Goal: Information Seeking & Learning: Learn about a topic

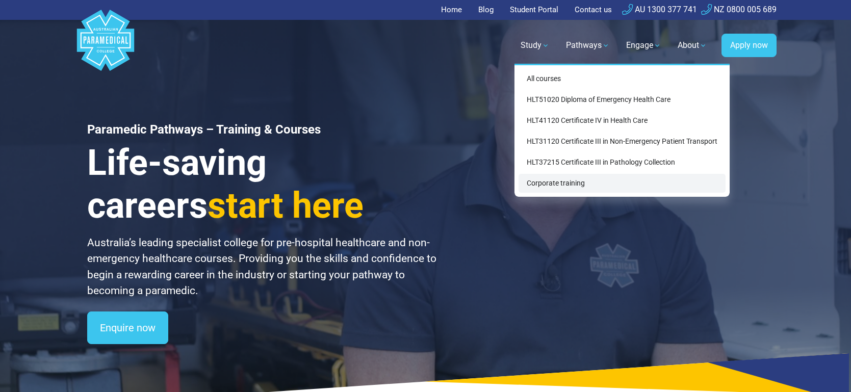
click at [552, 182] on link "Corporate training" at bounding box center [621, 183] width 207 height 19
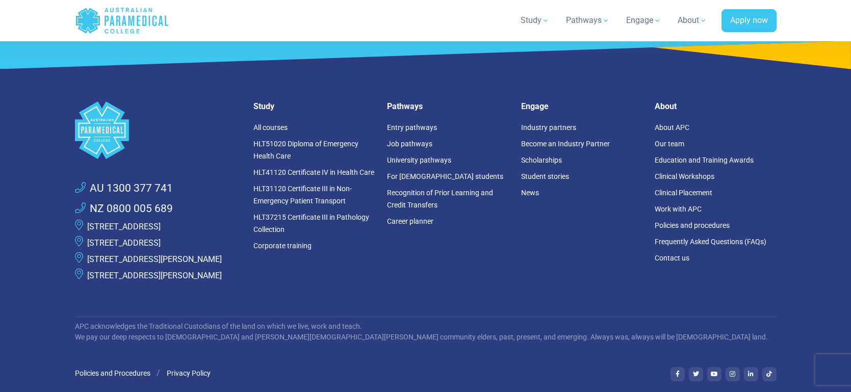
scroll to position [1381, 0]
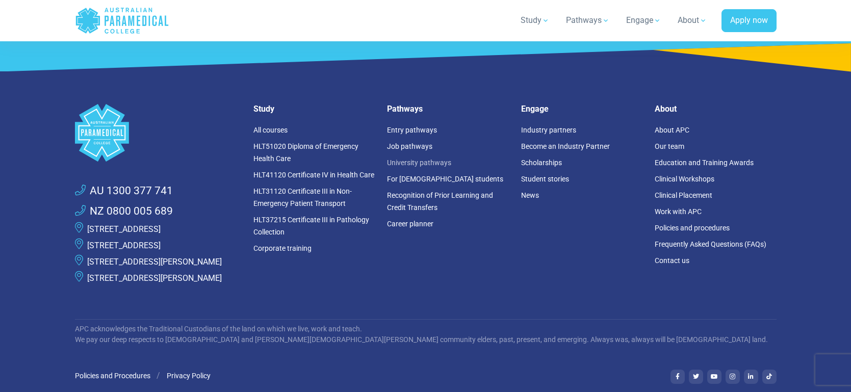
click at [418, 159] on link "University pathways" at bounding box center [419, 163] width 64 height 8
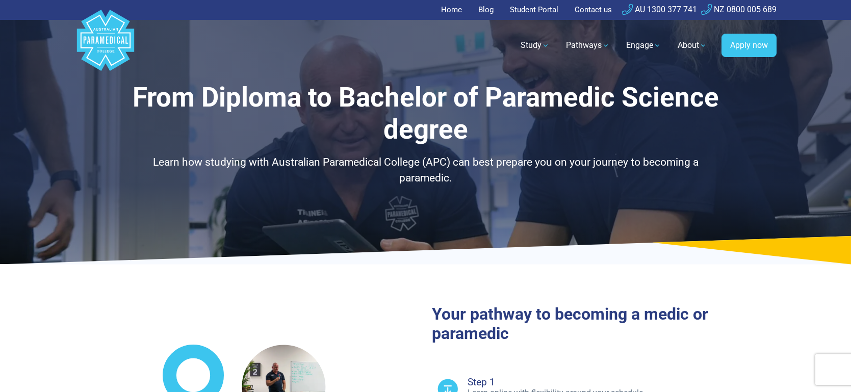
select select "**********"
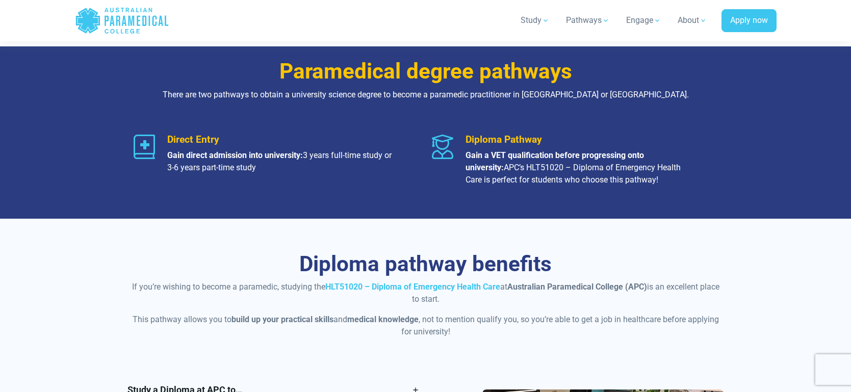
scroll to position [616, 0]
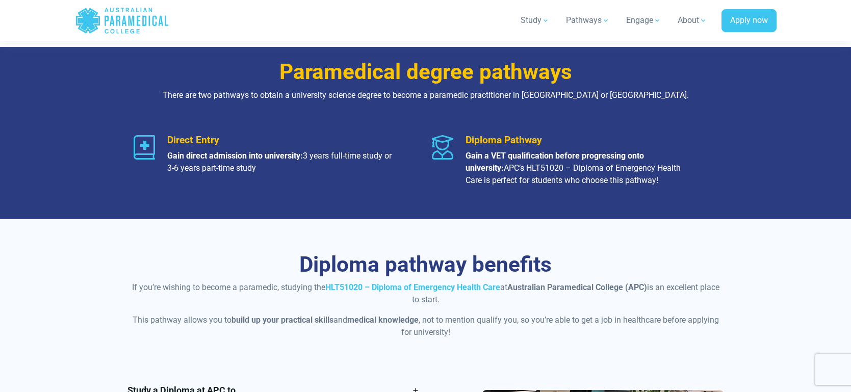
click at [119, 25] on icon ".logo-horizontal-c1{fill:#3CC5EE;} .logo-horizontal-c3{fill:#3CC5EE;} .logo-hor…" at bounding box center [122, 20] width 94 height 33
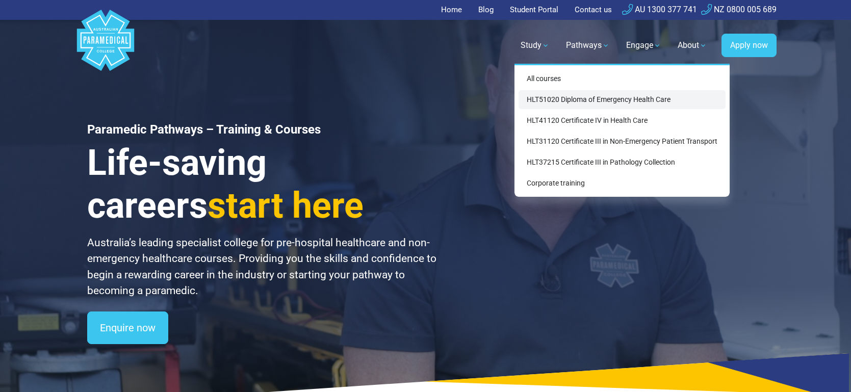
click at [557, 101] on link "HLT51020 Diploma of Emergency Health Care" at bounding box center [621, 99] width 207 height 19
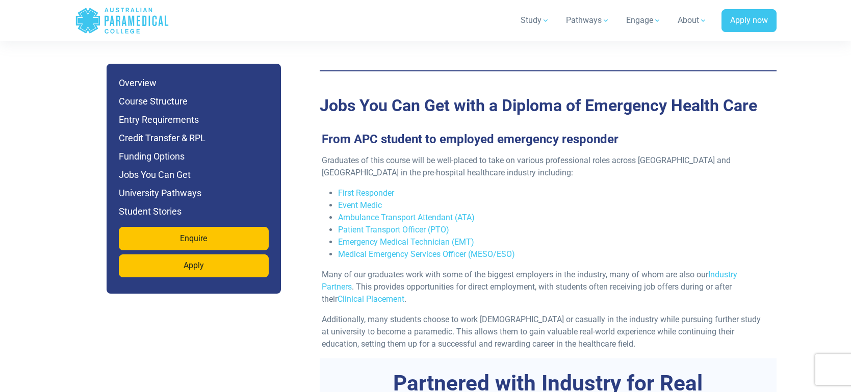
scroll to position [3334, 0]
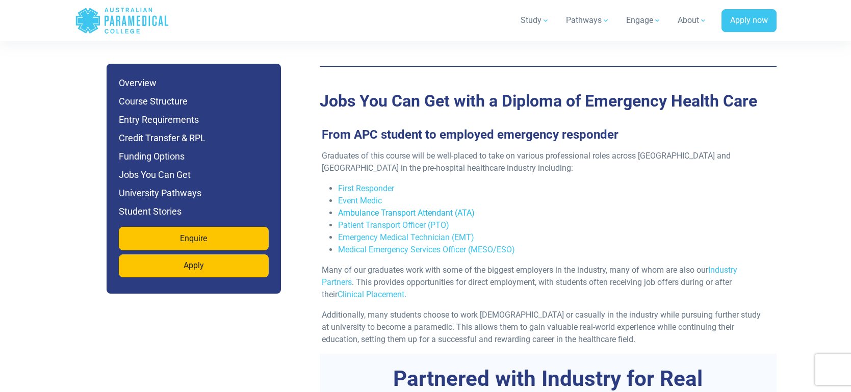
click at [369, 208] on link "Ambulance Transport Attendant (ATA)" at bounding box center [406, 213] width 137 height 10
